Goal: Register for event/course

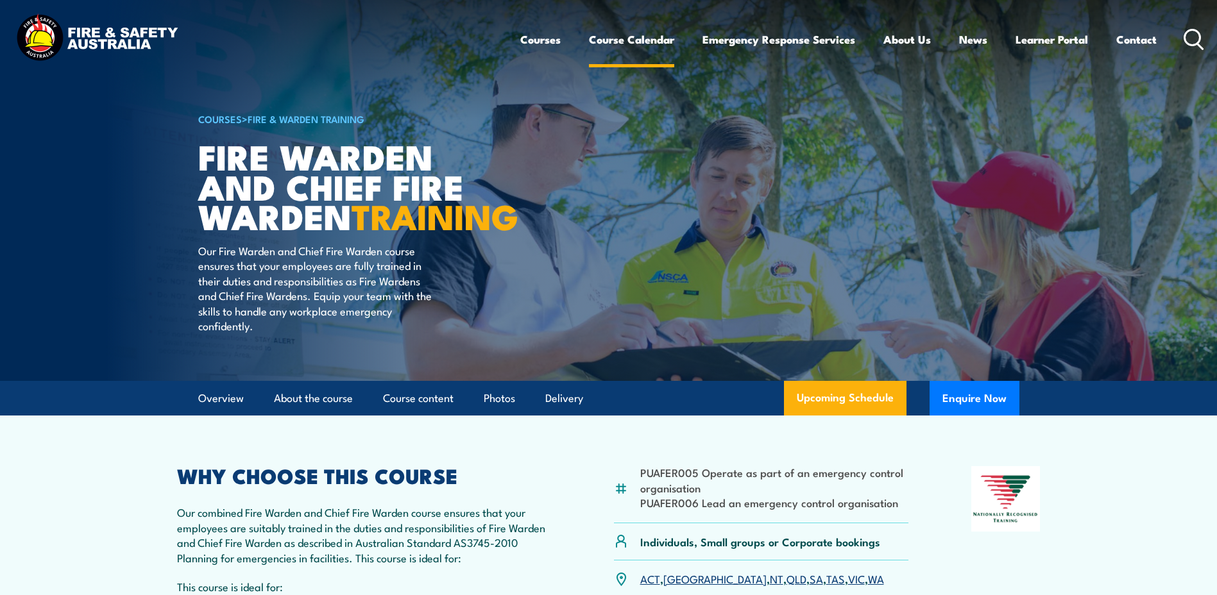
click at [638, 43] on link "Course Calendar" at bounding box center [631, 39] width 85 height 34
